Goal: Task Accomplishment & Management: Use online tool/utility

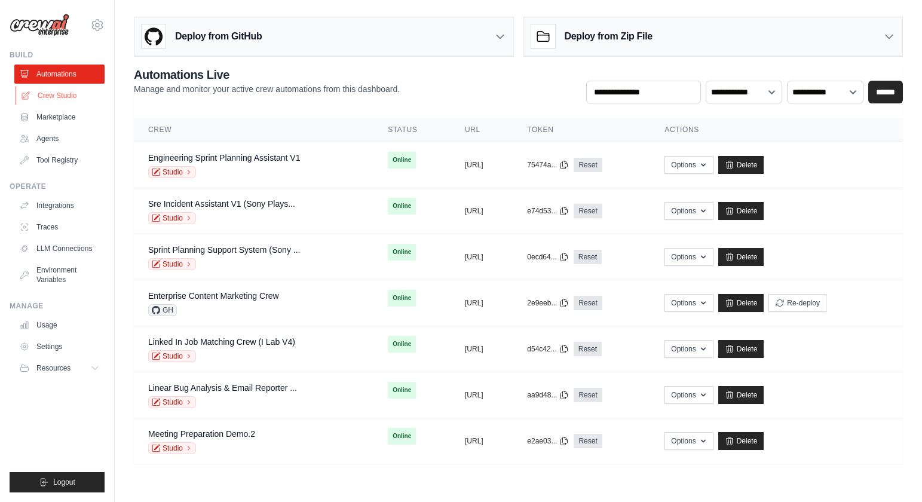
click at [90, 96] on link "Crew Studio" at bounding box center [61, 95] width 90 height 19
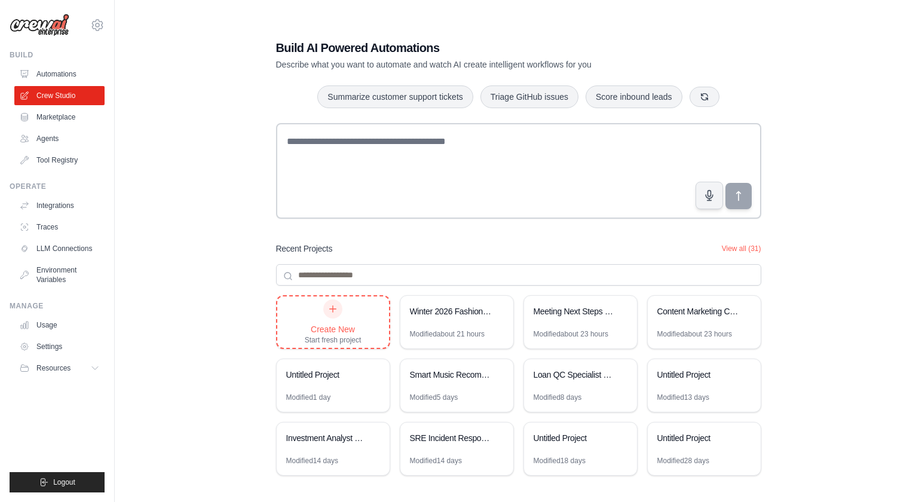
click at [347, 335] on div "Create New" at bounding box center [333, 329] width 57 height 12
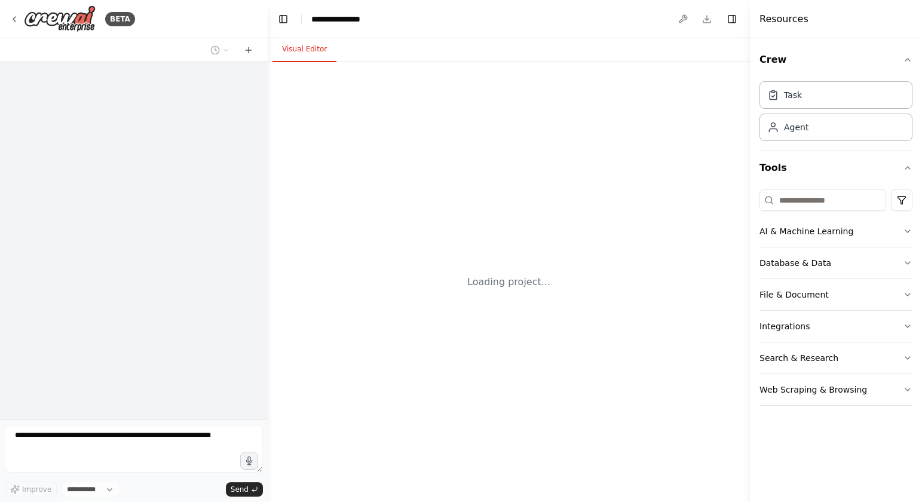
select select "****"
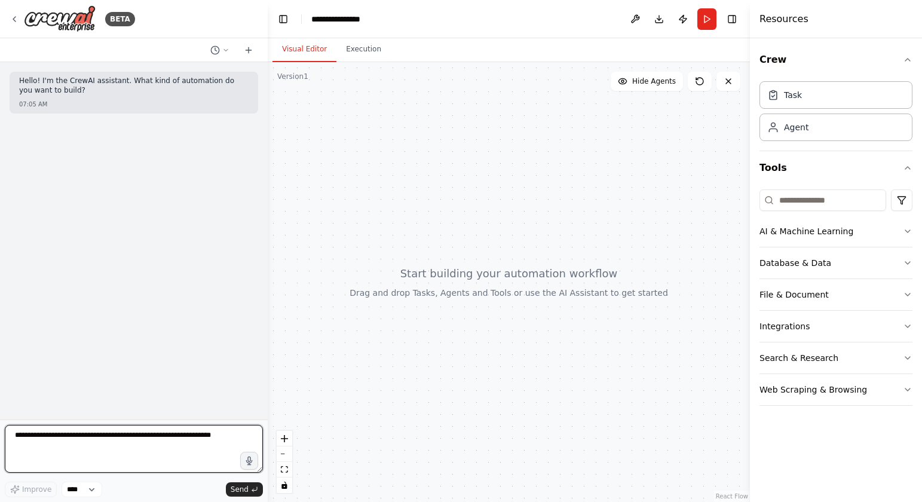
click at [120, 442] on textarea at bounding box center [134, 449] width 258 height 48
click at [124, 438] on textarea "**********" at bounding box center [134, 449] width 258 height 48
click at [111, 443] on textarea "**********" at bounding box center [134, 449] width 258 height 48
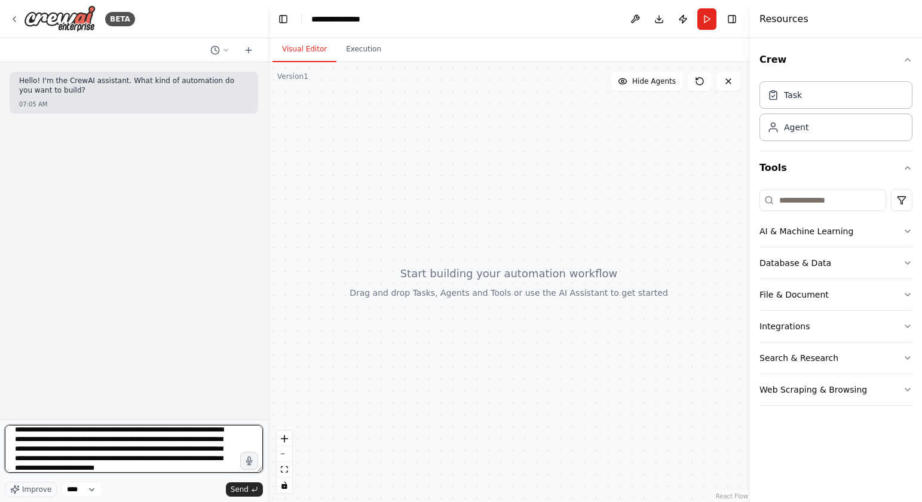
scroll to position [15, 0]
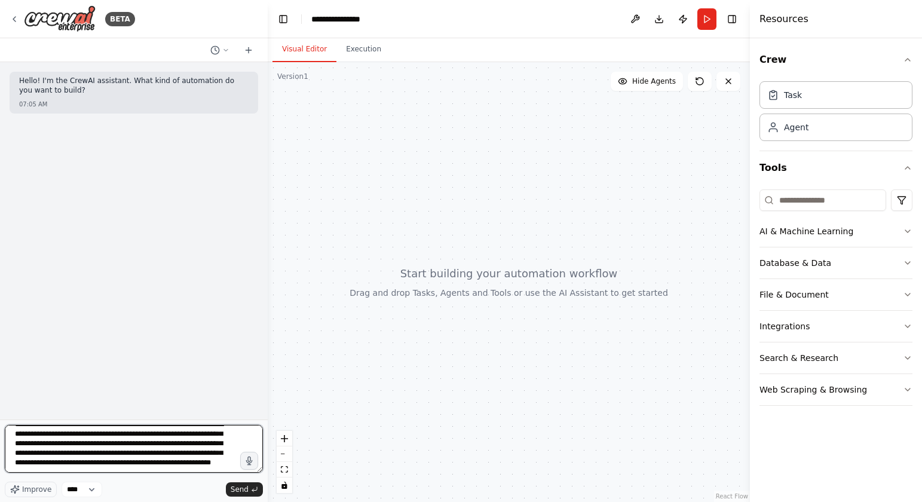
type textarea "**********"
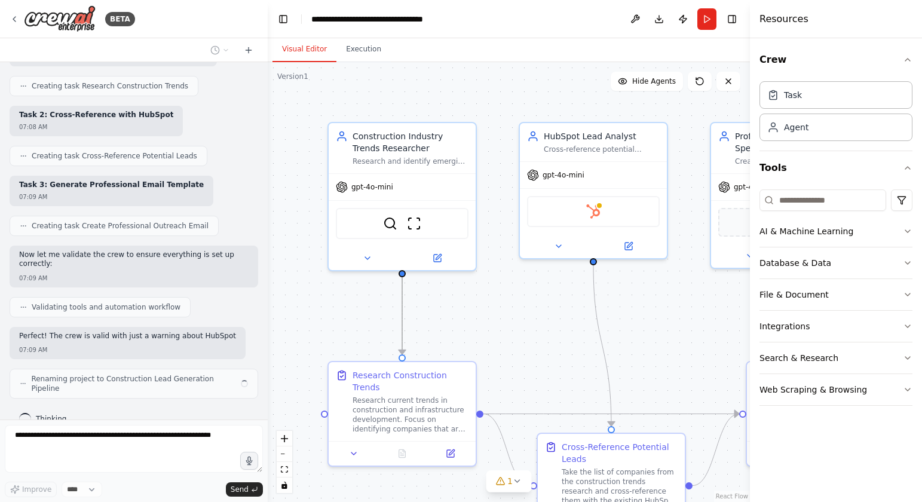
scroll to position [721, 0]
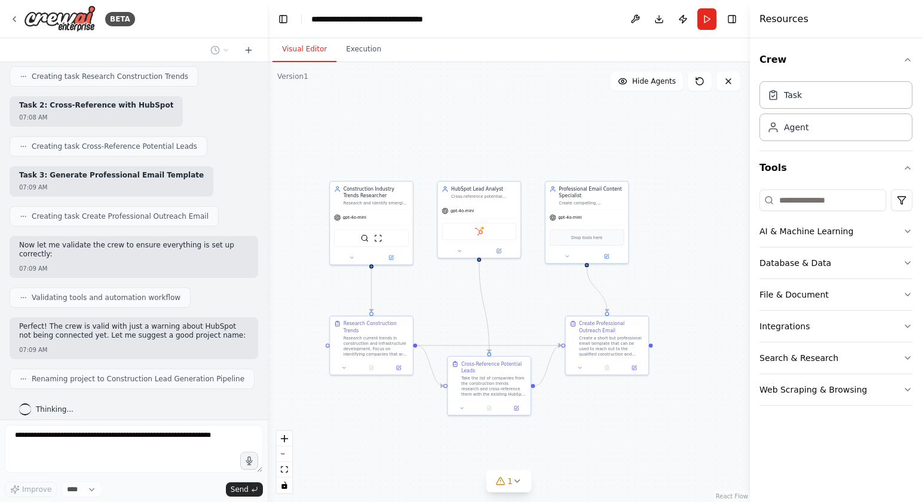
drag, startPoint x: 614, startPoint y: 306, endPoint x: 535, endPoint y: 280, distance: 83.1
click at [535, 280] on div ".deletable-edge-delete-btn { width: 20px; height: 20px; border: 0px solid #ffff…" at bounding box center [509, 282] width 482 height 440
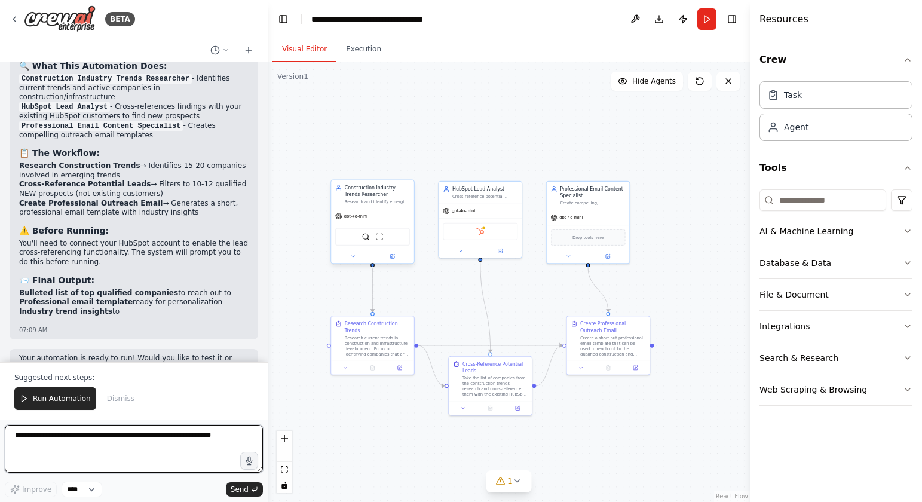
scroll to position [1109, 0]
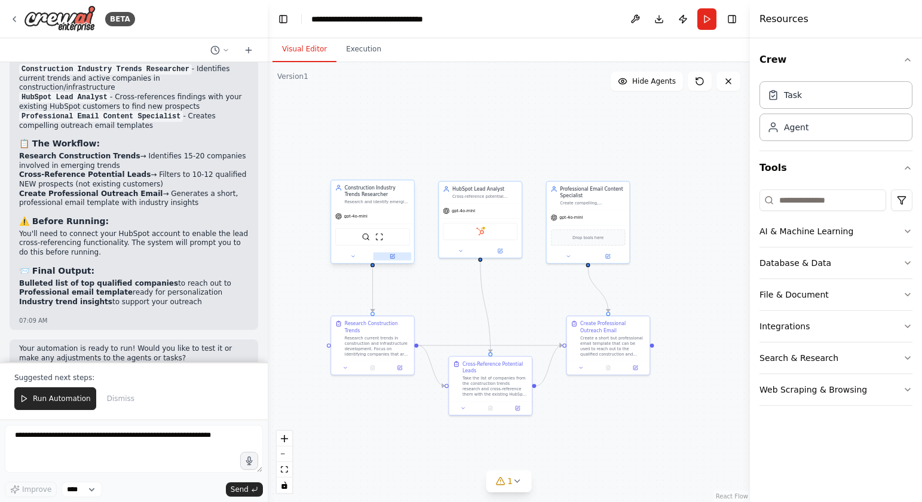
click at [399, 256] on button at bounding box center [392, 256] width 38 height 8
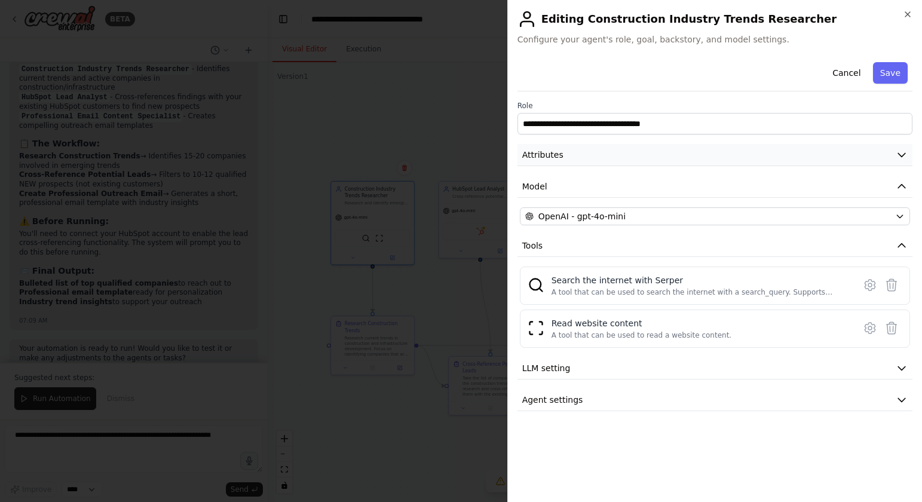
click at [784, 157] on button "Attributes" at bounding box center [714, 155] width 395 height 22
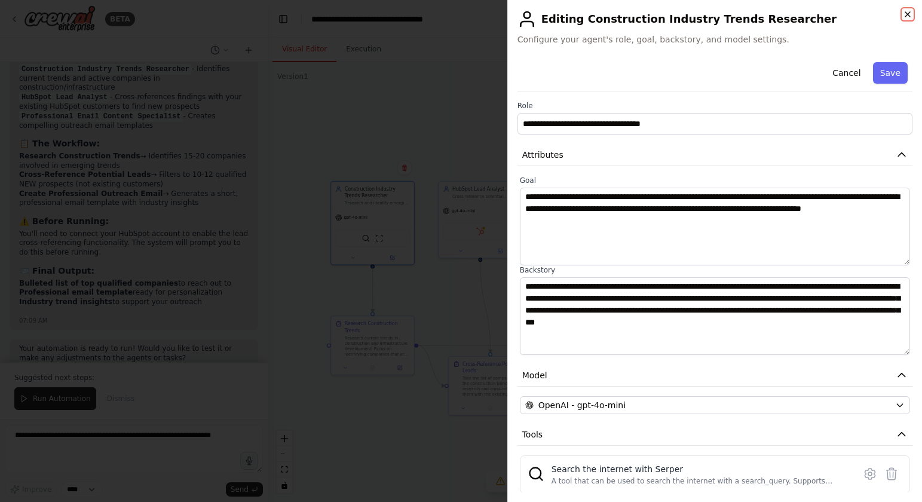
click at [905, 14] on icon "button" at bounding box center [908, 15] width 10 height 10
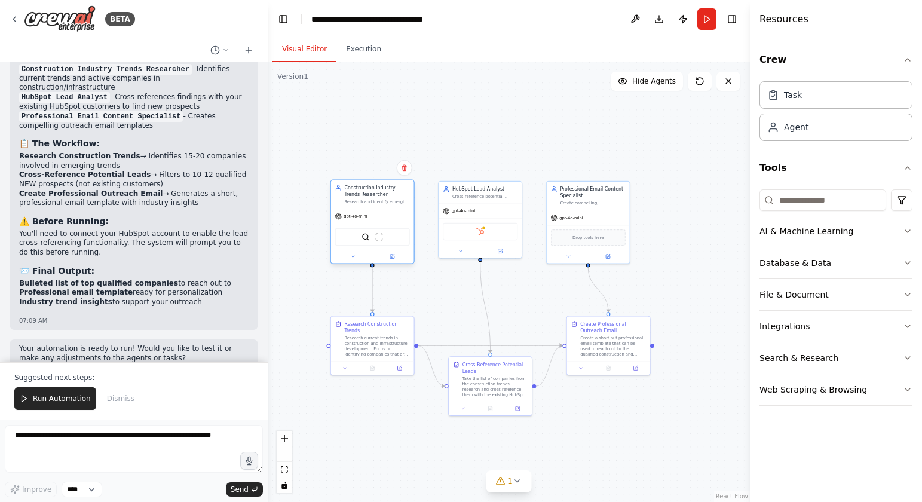
click at [373, 239] on div "SerperDevTool ScrapeWebsiteTool" at bounding box center [372, 236] width 75 height 17
click at [397, 259] on button at bounding box center [392, 256] width 38 height 8
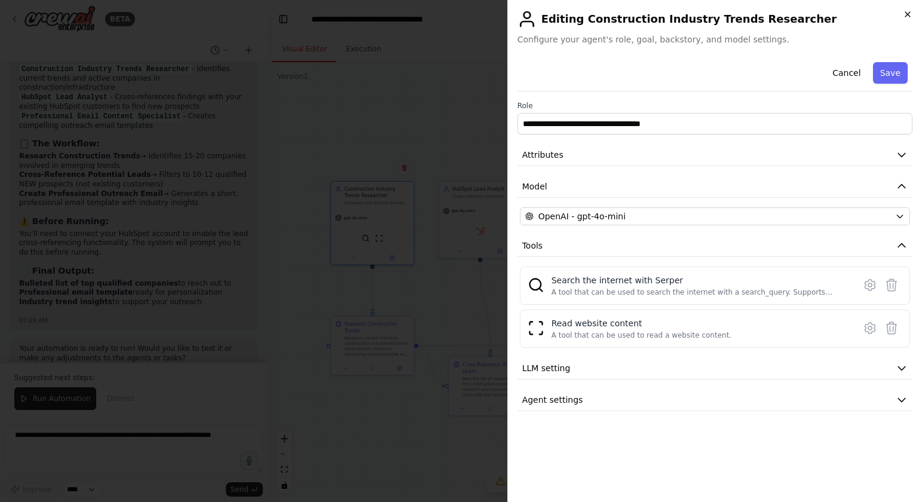
click at [905, 11] on icon "button" at bounding box center [908, 15] width 10 height 10
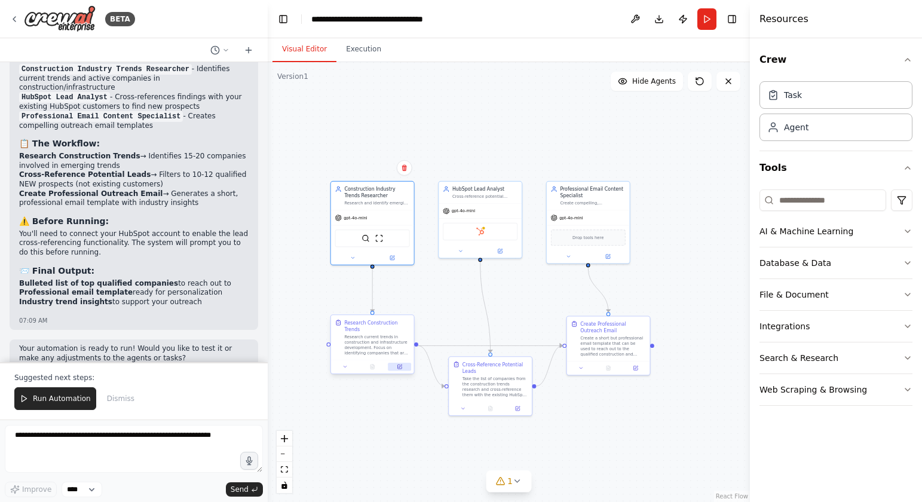
click at [397, 367] on icon at bounding box center [399, 366] width 4 height 4
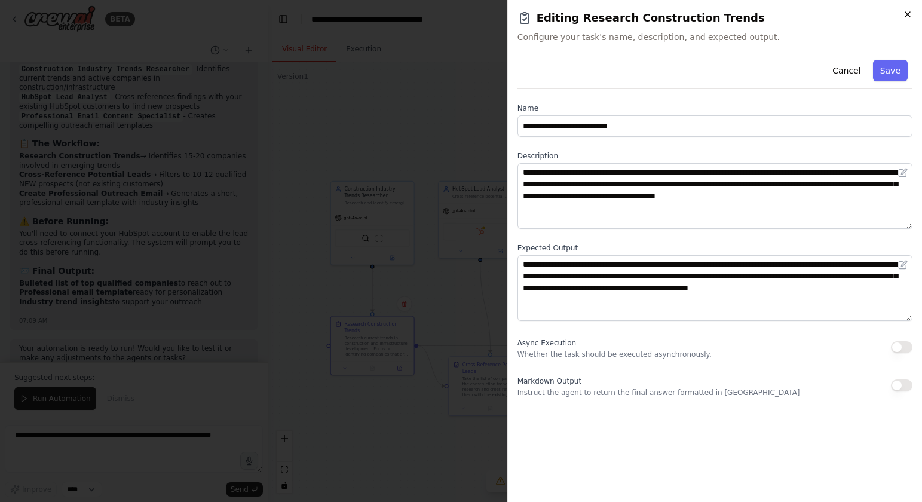
click at [905, 16] on icon "button" at bounding box center [908, 15] width 10 height 10
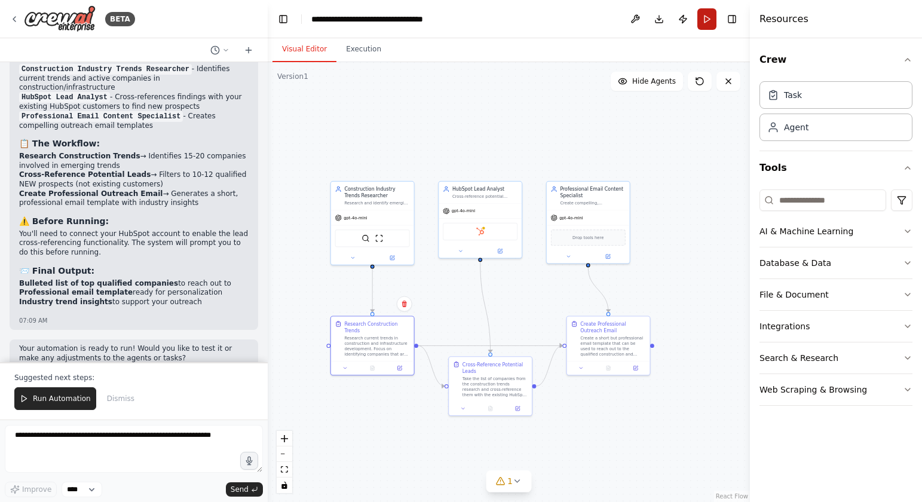
click at [709, 20] on button "Run" at bounding box center [706, 19] width 19 height 22
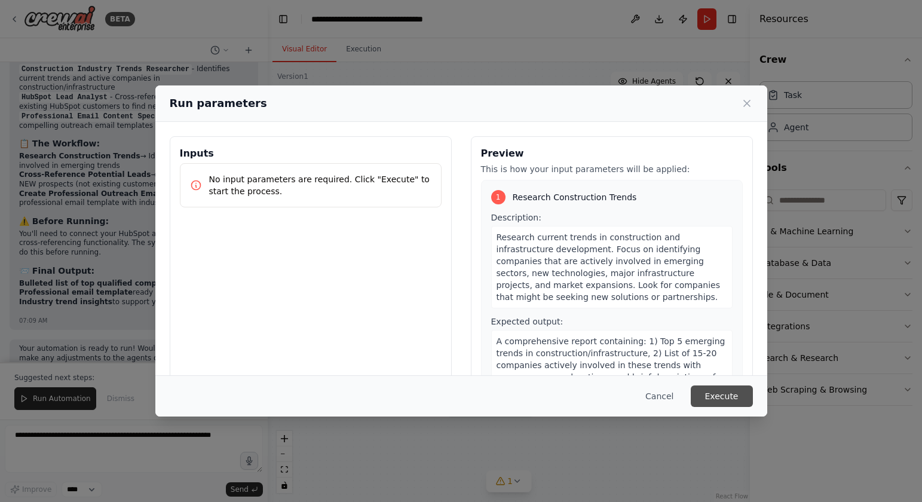
click at [711, 393] on button "Execute" at bounding box center [722, 396] width 62 height 22
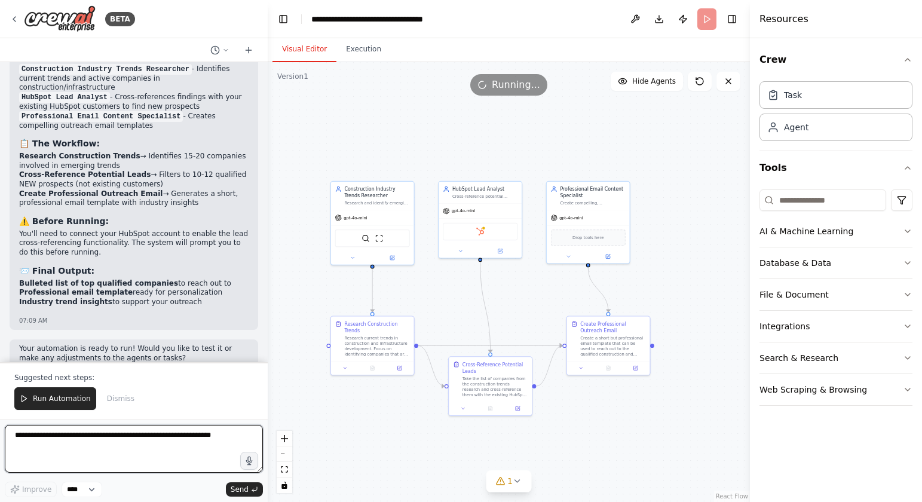
click at [160, 432] on textarea at bounding box center [134, 449] width 258 height 48
type textarea "**********"
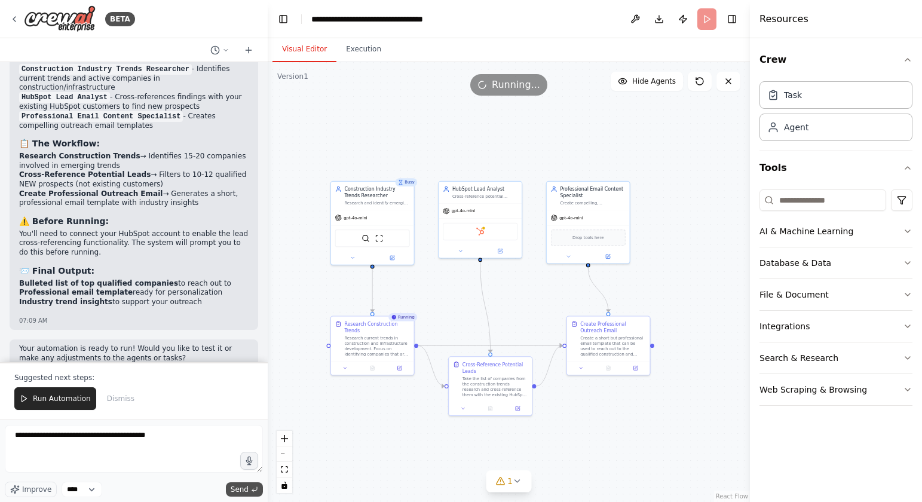
click at [233, 488] on span "Send" at bounding box center [240, 490] width 18 height 10
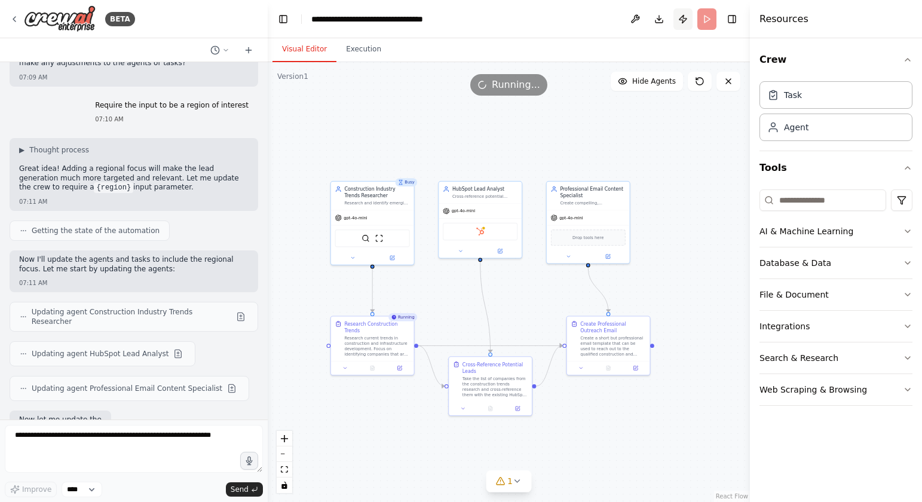
scroll to position [1466, 0]
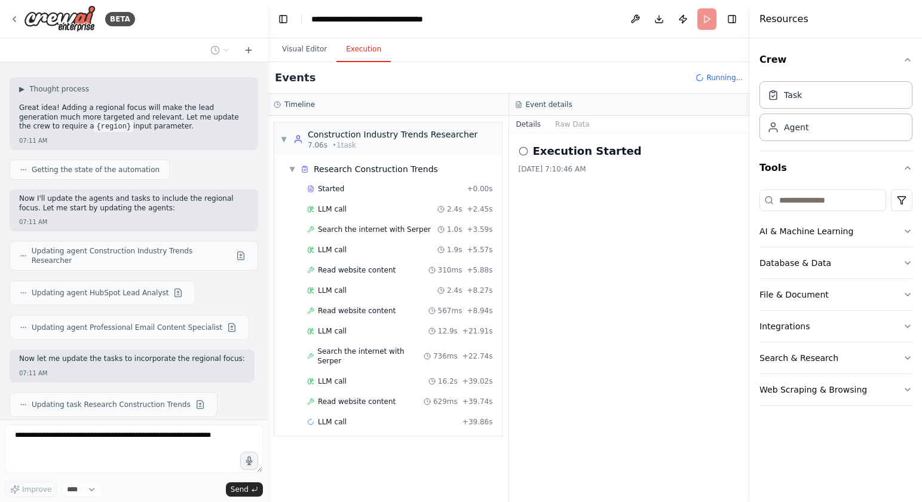
click at [366, 53] on button "Execution" at bounding box center [363, 49] width 54 height 25
click at [348, 191] on div "Started" at bounding box center [384, 189] width 155 height 10
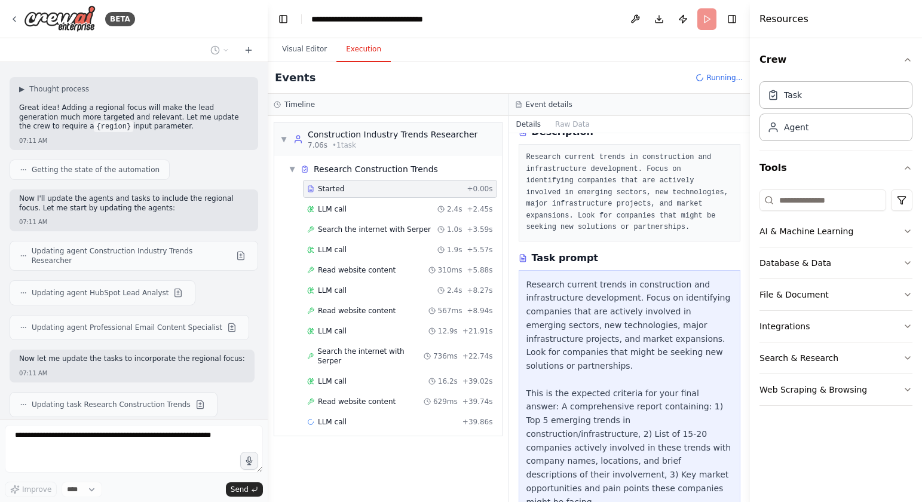
scroll to position [76, 0]
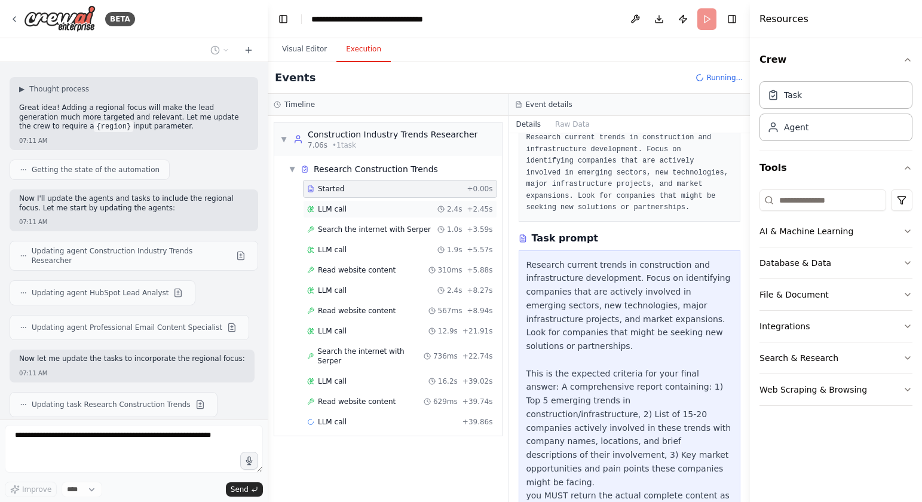
click at [380, 214] on div "LLM call 2.4s + 2.45s" at bounding box center [400, 209] width 194 height 18
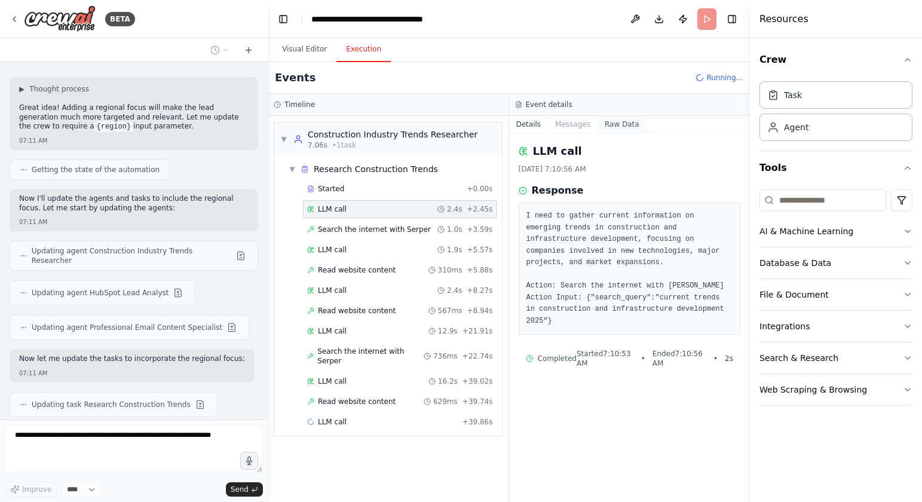
click at [605, 125] on button "Raw Data" at bounding box center [621, 124] width 49 height 17
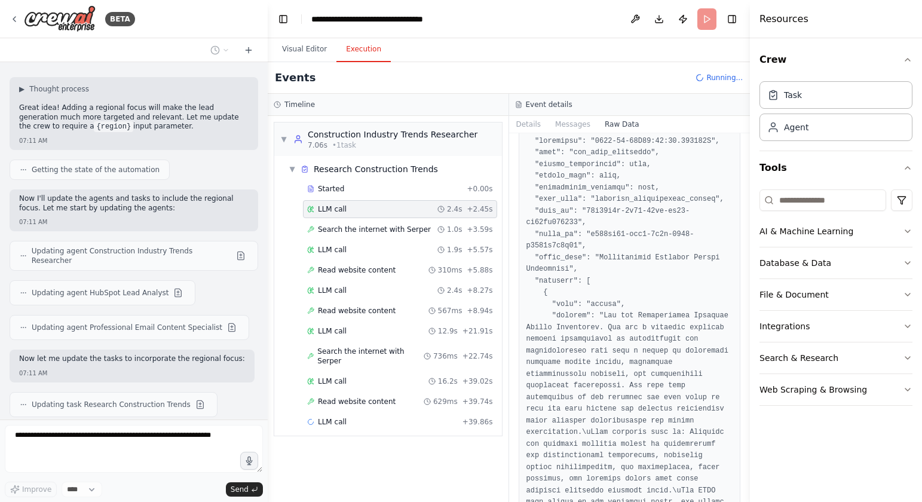
scroll to position [53, 0]
click at [407, 226] on span "Search the internet with Serper" at bounding box center [374, 230] width 113 height 10
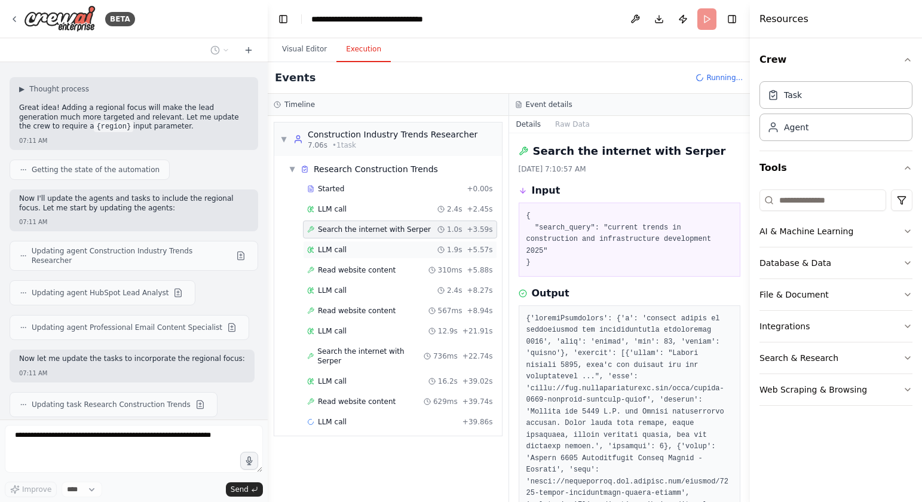
click at [397, 244] on div "LLM call 1.9s + 5.57s" at bounding box center [400, 250] width 194 height 18
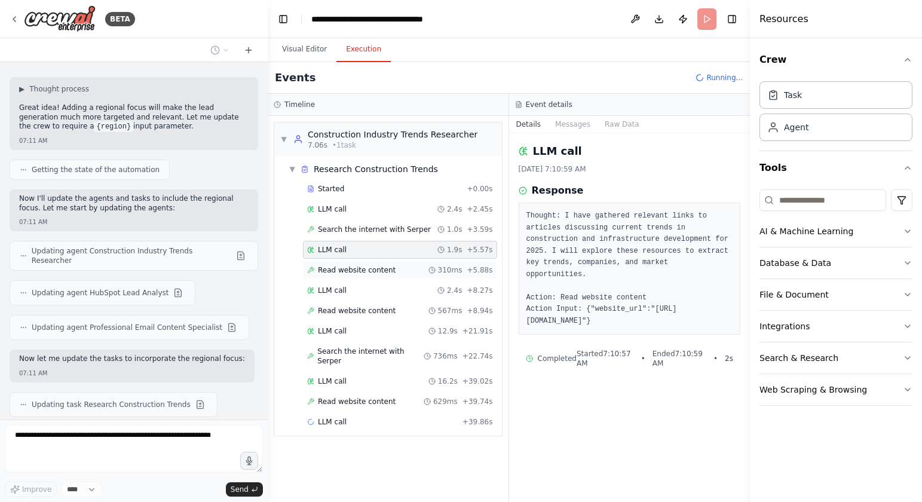
click at [386, 269] on span "Read website content" at bounding box center [357, 270] width 78 height 10
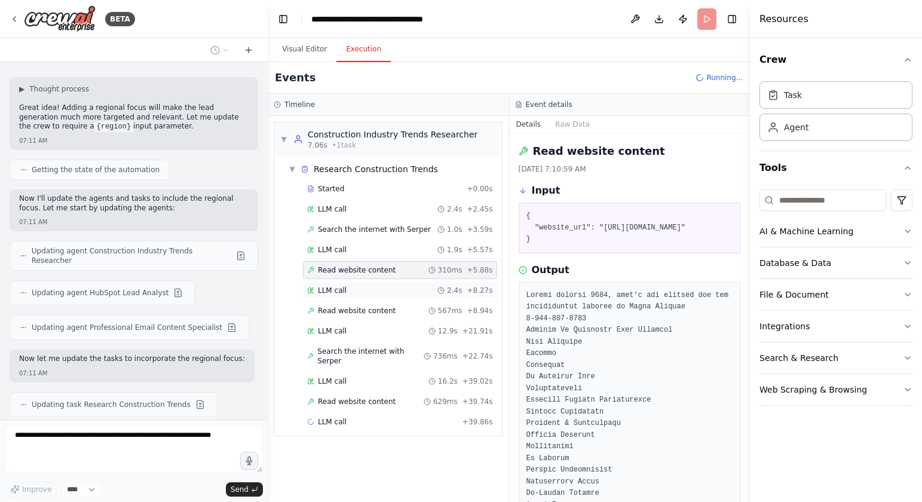
click at [378, 292] on div "LLM call 2.4s + 8.27s" at bounding box center [400, 291] width 186 height 10
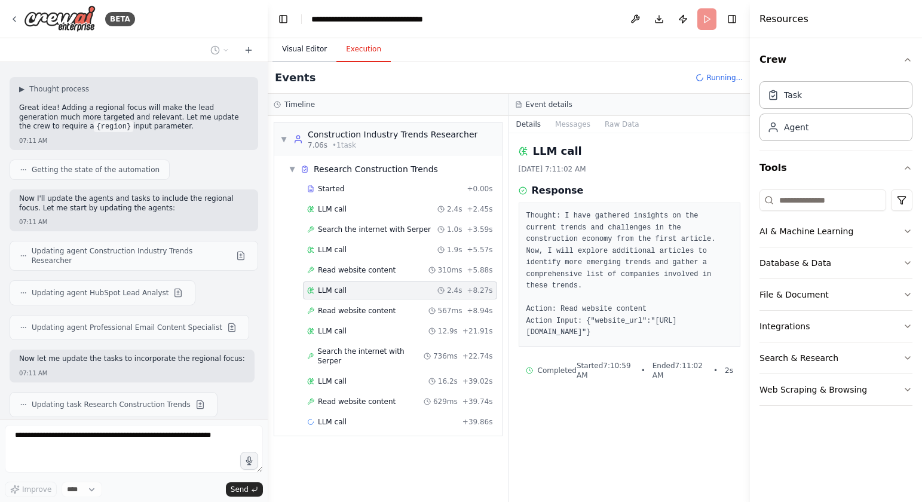
click at [309, 46] on button "Visual Editor" at bounding box center [304, 49] width 64 height 25
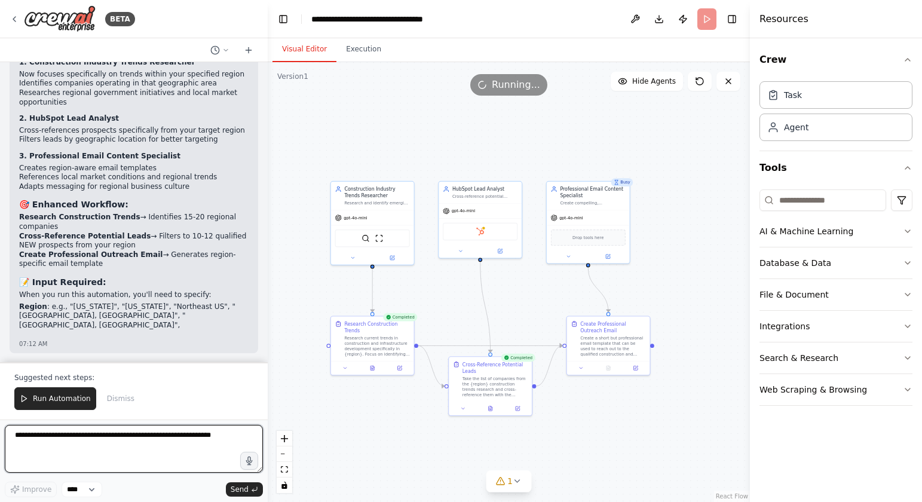
scroll to position [2006, 0]
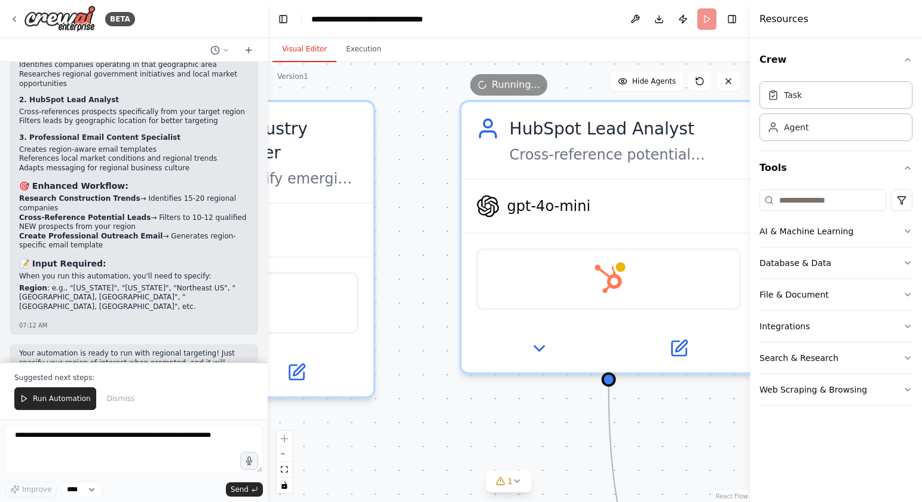
drag, startPoint x: 511, startPoint y: 278, endPoint x: 735, endPoint y: 445, distance: 279.2
click at [740, 447] on div ".deletable-edge-delete-btn { width: 20px; height: 20px; border: 0px solid #ffff…" at bounding box center [509, 282] width 482 height 440
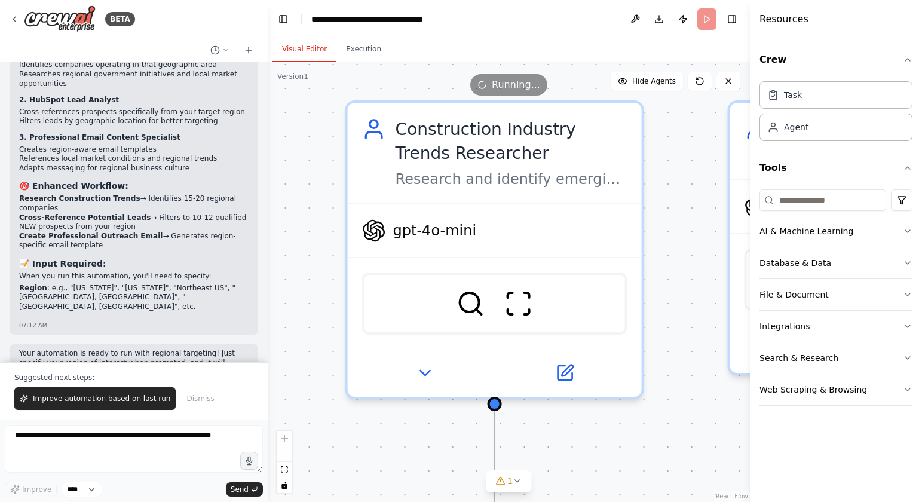
drag, startPoint x: 427, startPoint y: 269, endPoint x: 674, endPoint y: 267, distance: 246.8
click at [674, 267] on div ".deletable-edge-delete-btn { width: 20px; height: 20px; border: 0px solid #ffff…" at bounding box center [509, 282] width 482 height 440
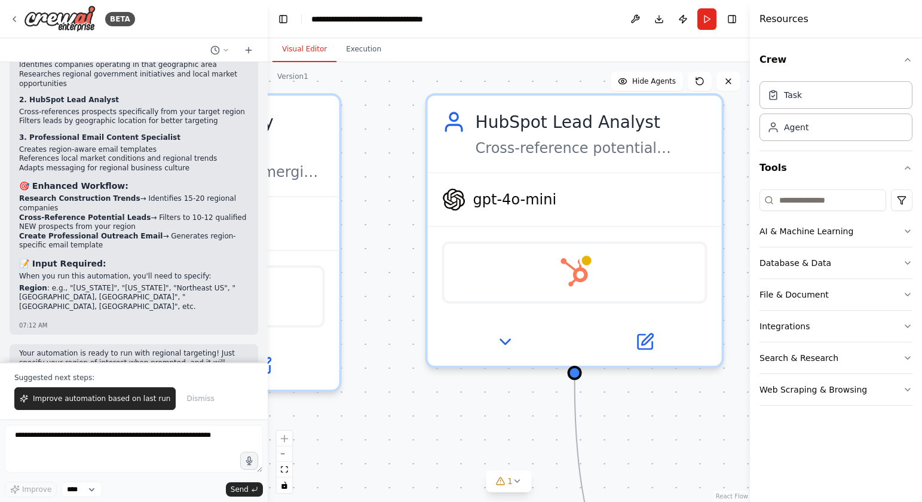
drag, startPoint x: 676, startPoint y: 268, endPoint x: 373, endPoint y: 263, distance: 302.9
click at [372, 263] on div ".deletable-edge-delete-btn { width: 20px; height: 20px; border: 0px solid #ffff…" at bounding box center [509, 282] width 482 height 440
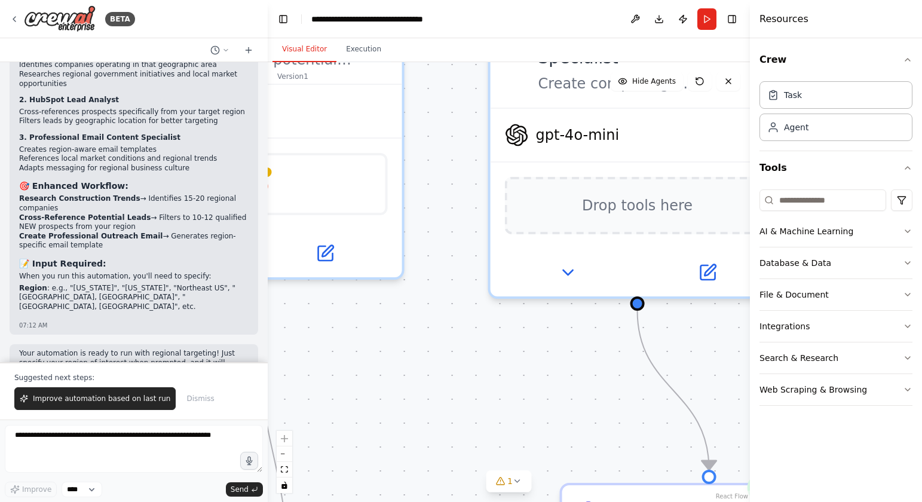
drag, startPoint x: 738, startPoint y: 200, endPoint x: 515, endPoint y: 19, distance: 287.1
click at [515, 19] on main "**********" at bounding box center [509, 251] width 482 height 502
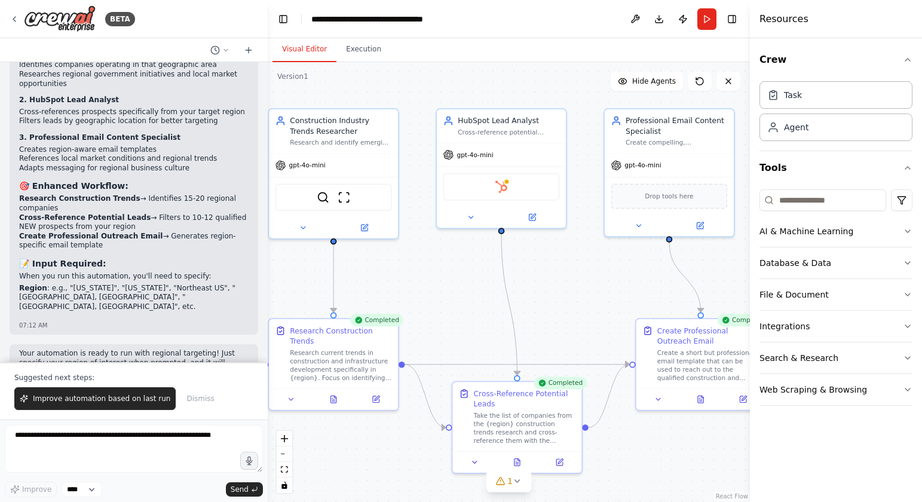
drag, startPoint x: 507, startPoint y: 306, endPoint x: 574, endPoint y: 294, distance: 68.7
click at [574, 293] on div ".deletable-edge-delete-btn { width: 20px; height: 20px; border: 0px solid #ffff…" at bounding box center [509, 282] width 482 height 440
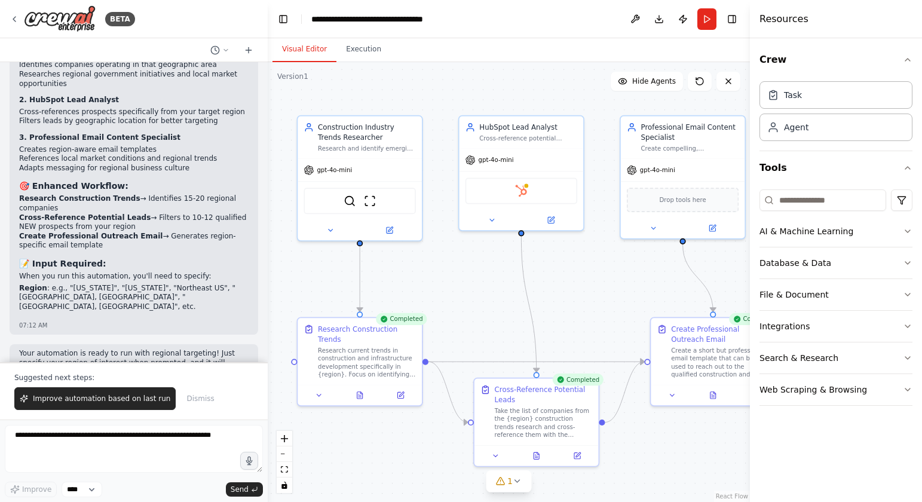
drag, startPoint x: 557, startPoint y: 286, endPoint x: 569, endPoint y: 286, distance: 12.0
click at [569, 286] on div ".deletable-edge-delete-btn { width: 20px; height: 20px; border: 0px solid #ffff…" at bounding box center [509, 282] width 482 height 440
click at [17, 20] on icon at bounding box center [15, 19] width 10 height 10
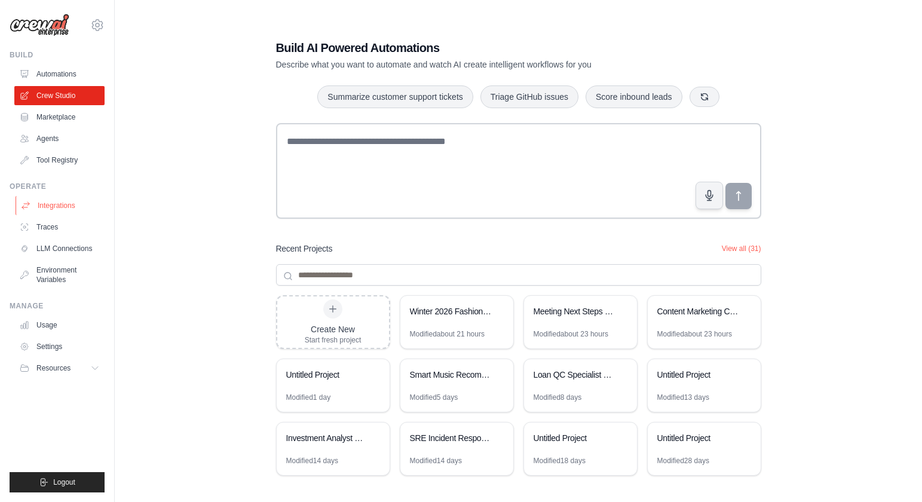
click at [76, 206] on link "Integrations" at bounding box center [61, 205] width 90 height 19
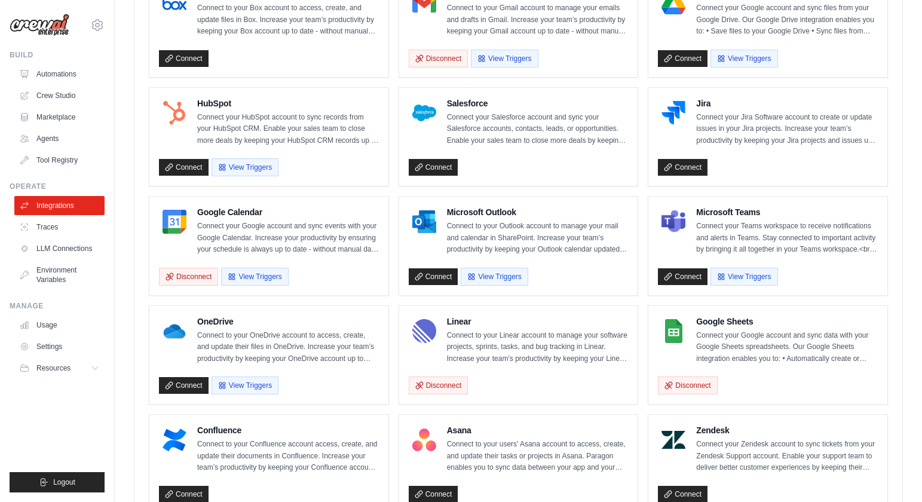
scroll to position [390, 0]
click at [430, 274] on link "Connect" at bounding box center [434, 277] width 50 height 17
click at [82, 91] on link "Crew Studio" at bounding box center [61, 95] width 90 height 19
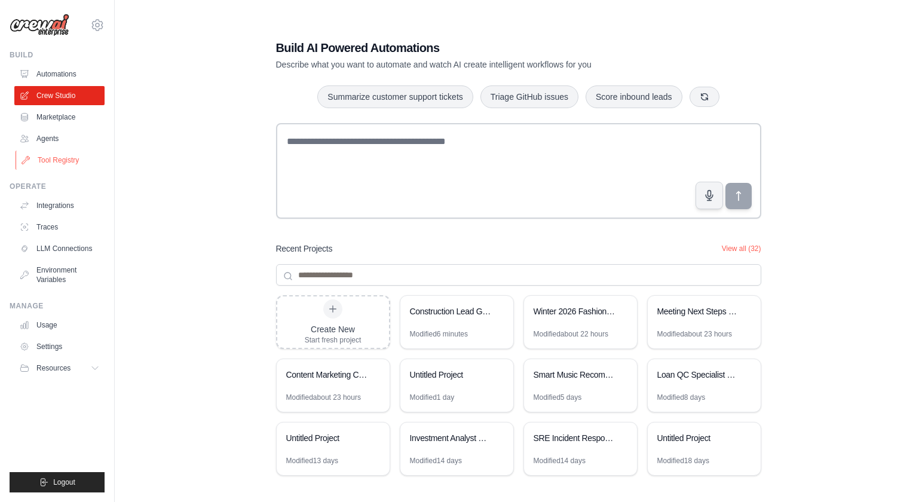
click at [65, 158] on link "Tool Registry" at bounding box center [61, 160] width 90 height 19
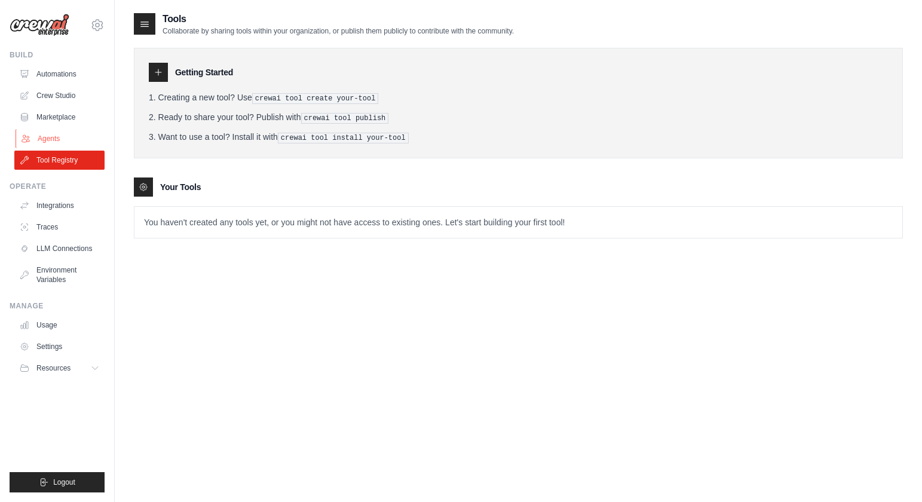
click at [63, 144] on link "Agents" at bounding box center [61, 138] width 90 height 19
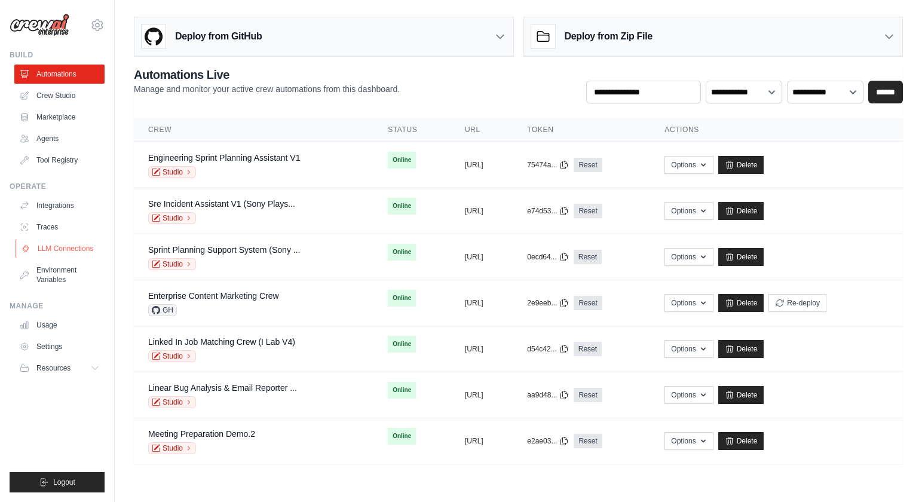
click at [62, 247] on link "LLM Connections" at bounding box center [61, 248] width 90 height 19
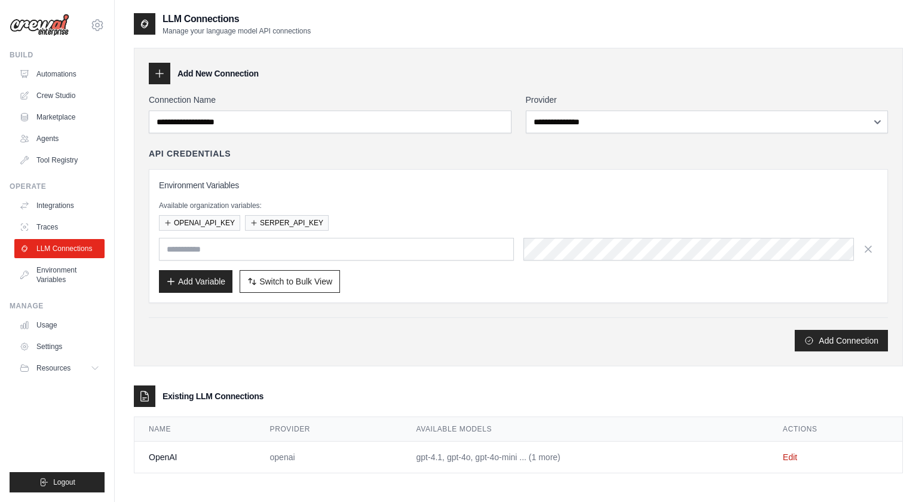
scroll to position [24, 0]
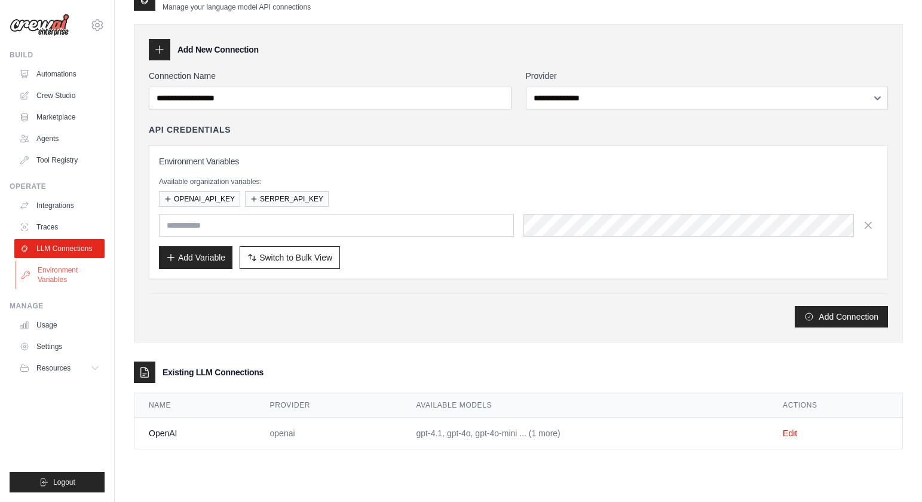
click at [43, 271] on link "Environment Variables" at bounding box center [61, 274] width 90 height 29
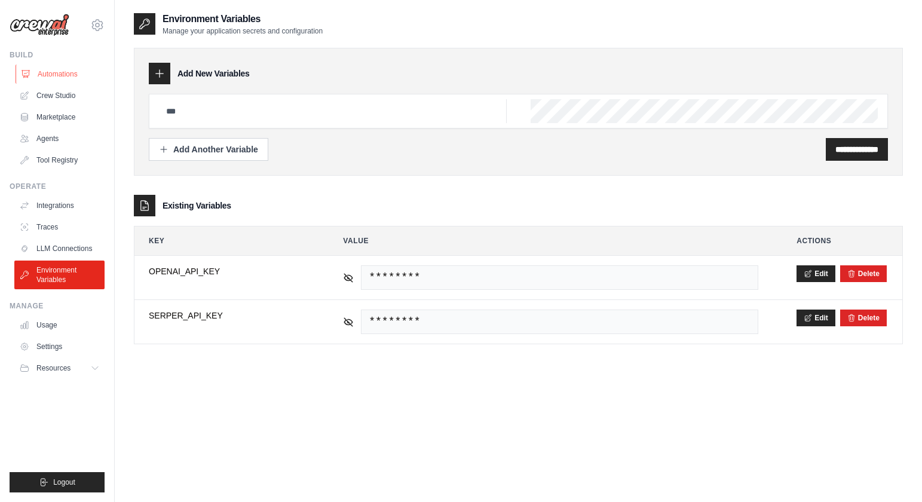
click at [57, 75] on link "Automations" at bounding box center [61, 74] width 90 height 19
